Goal: Find specific page/section: Find specific page/section

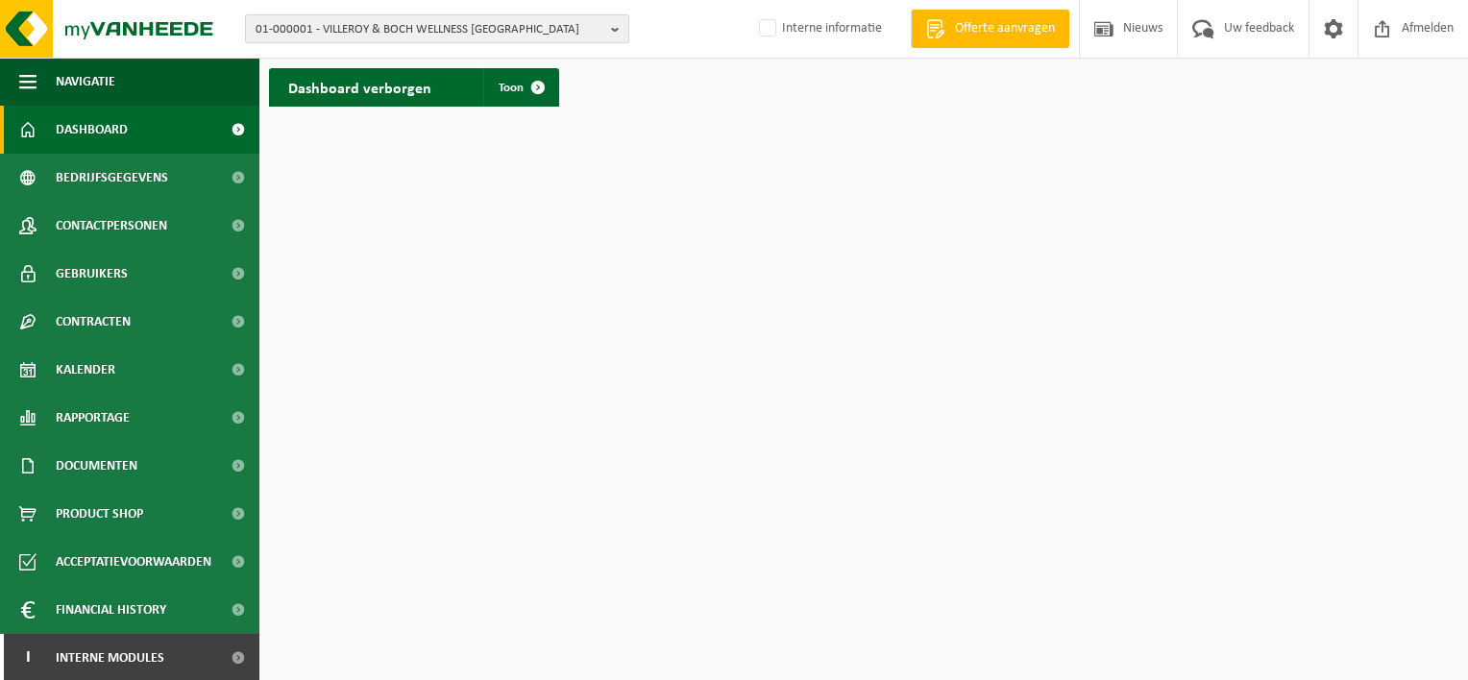
click at [406, 22] on span "01-000001 - VILLEROY & BOCH WELLNESS [GEOGRAPHIC_DATA]" at bounding box center [430, 29] width 348 height 29
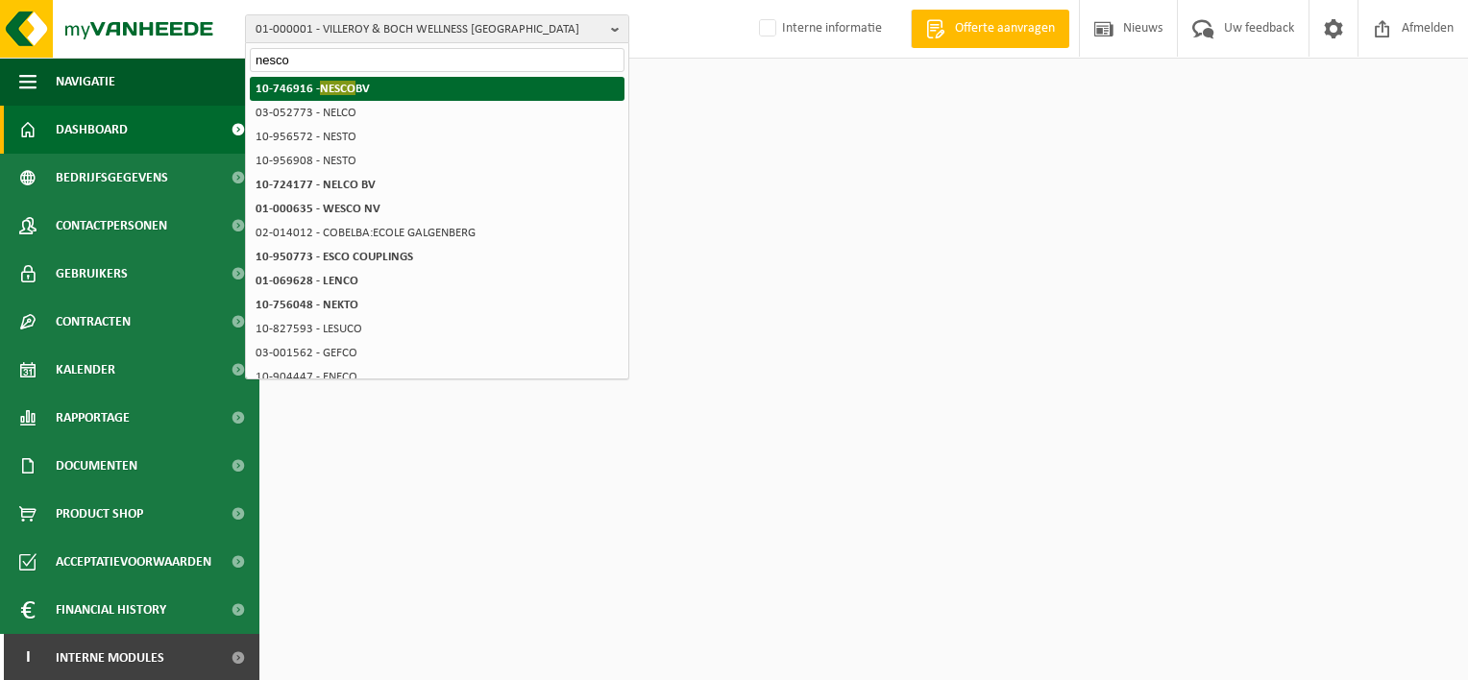
type input "nesco"
click at [306, 85] on strong "10-746916 - NESCO BV" at bounding box center [313, 88] width 114 height 14
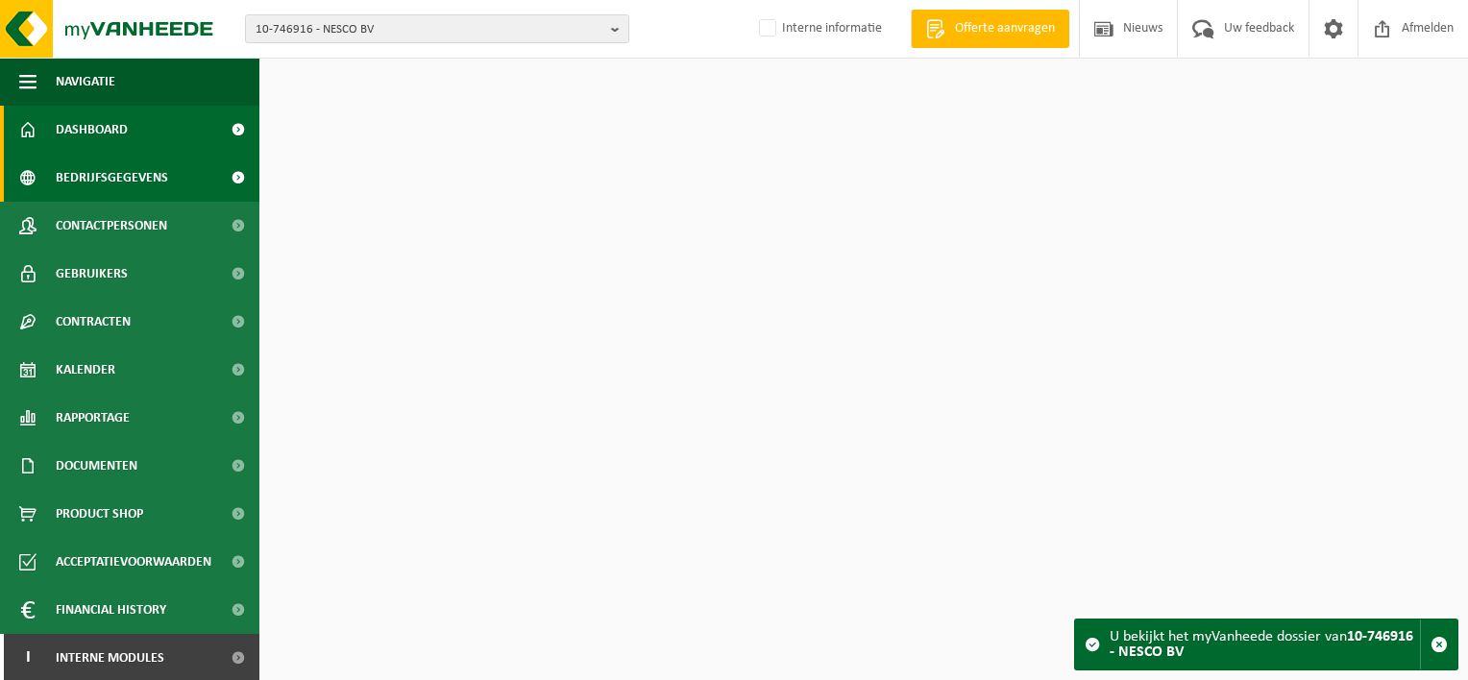
click at [158, 177] on span "Bedrijfsgegevens" at bounding box center [112, 178] width 112 height 48
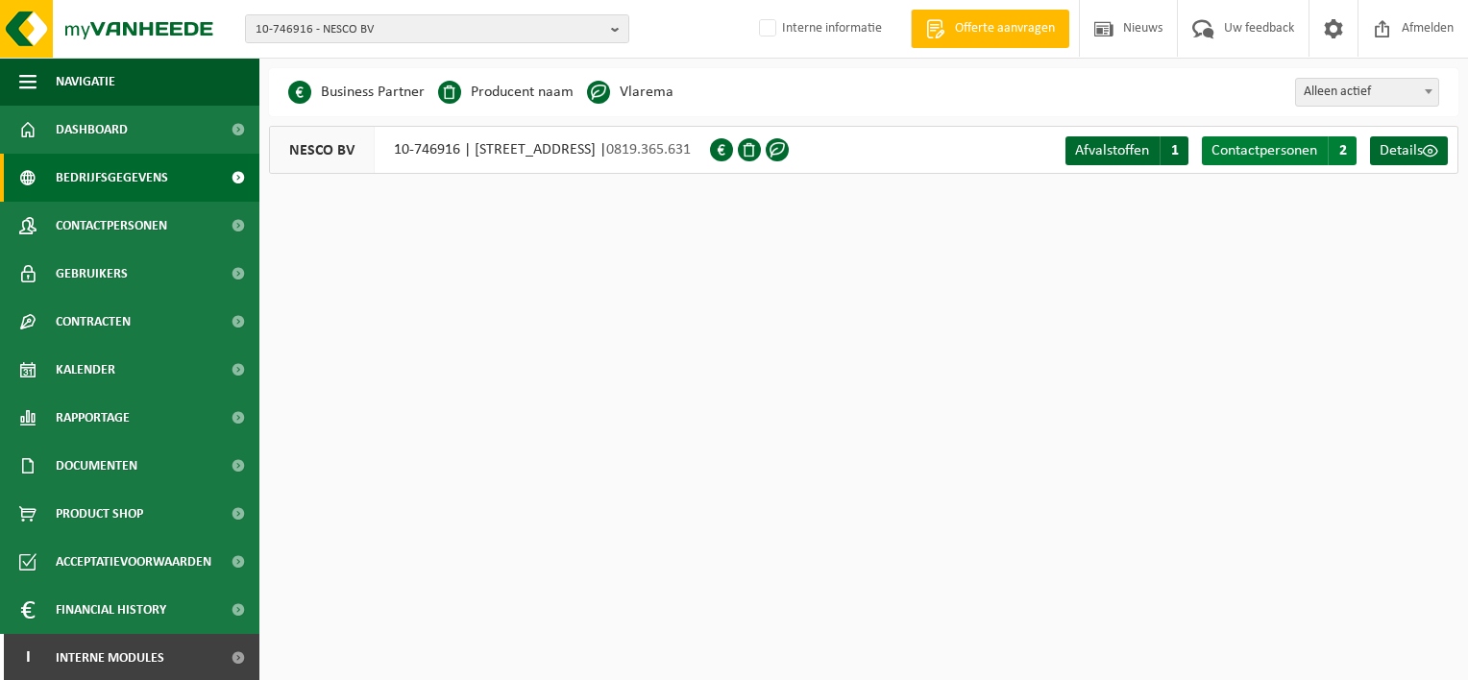
click at [1265, 156] on span "Contactpersonen" at bounding box center [1264, 150] width 106 height 15
